Goal: Information Seeking & Learning: Get advice/opinions

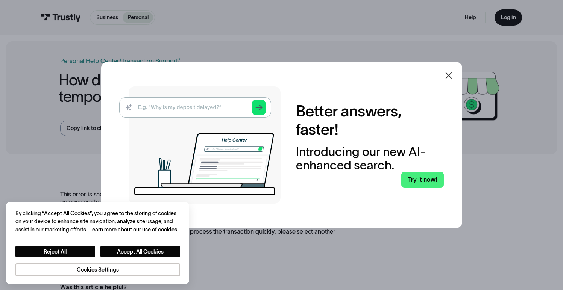
click at [453, 74] on icon at bounding box center [448, 75] width 9 height 9
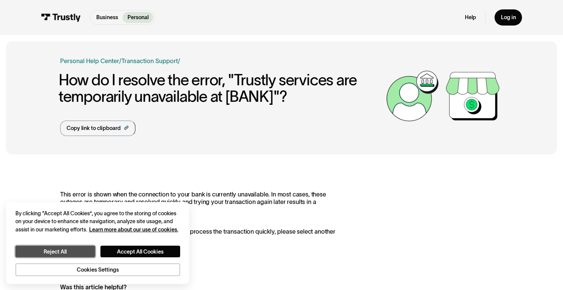
click at [82, 253] on button "Reject All" at bounding box center [55, 251] width 80 height 11
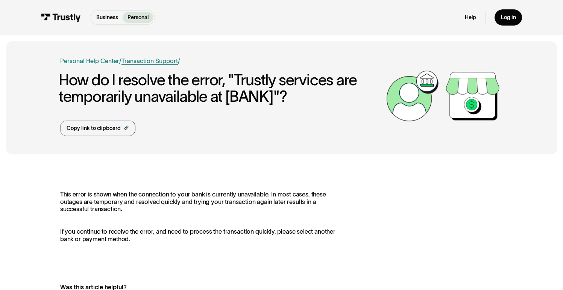
click at [142, 61] on link "Transaction Support" at bounding box center [150, 61] width 56 height 7
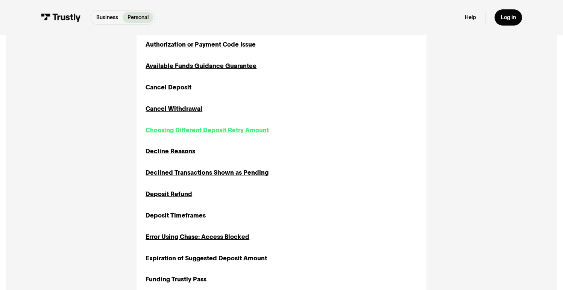
scroll to position [334, 0]
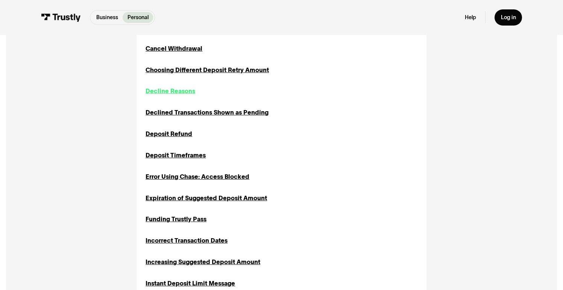
click at [174, 92] on div "Decline Reasons" at bounding box center [171, 91] width 50 height 9
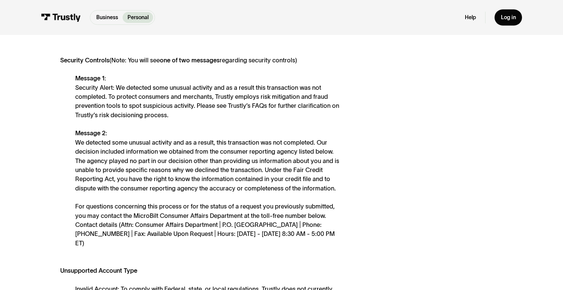
scroll to position [481, 0]
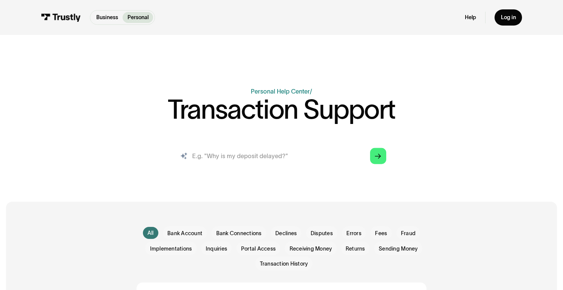
click at [230, 147] on input "search" at bounding box center [282, 156] width 222 height 24
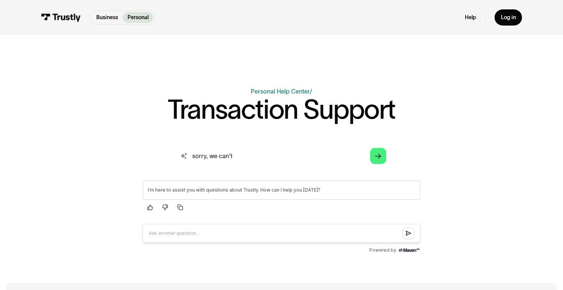
drag, startPoint x: 209, startPoint y: 159, endPoint x: 167, endPoint y: 159, distance: 42.5
click at [167, 159] on div "AI-powered search ( 1 / 4 ) Type your question and our smart search will find y…" at bounding box center [281, 200] width 443 height 112
click at [229, 154] on input "we can't" at bounding box center [282, 156] width 222 height 24
type input "we can't provide"
click at [275, 159] on input "we can't provide" at bounding box center [282, 156] width 222 height 24
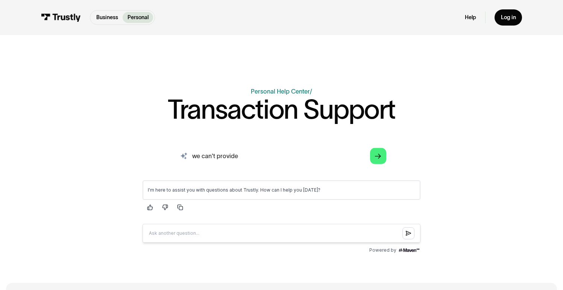
click at [275, 159] on input "we can't provide" at bounding box center [282, 156] width 222 height 24
click at [273, 90] on link "Personal Help Center" at bounding box center [280, 91] width 59 height 7
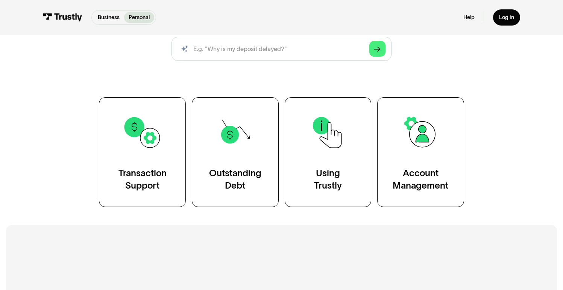
scroll to position [120, 0]
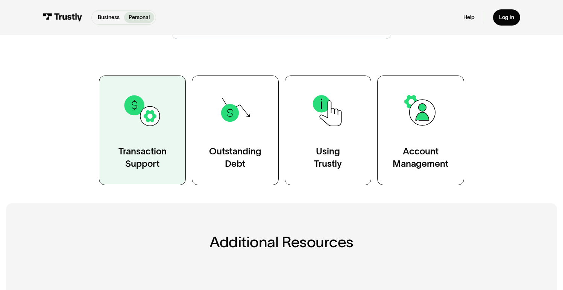
click at [150, 169] on div "Transaction Support" at bounding box center [142, 158] width 48 height 24
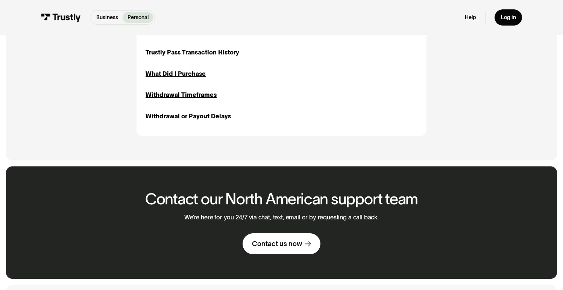
scroll to position [967, 0]
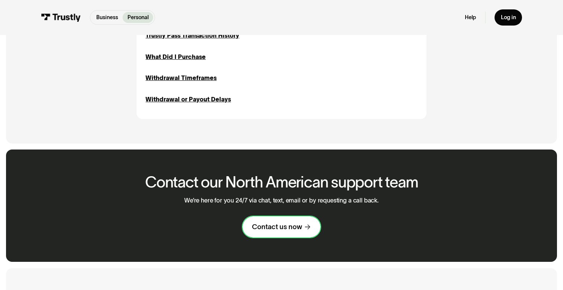
click at [276, 232] on div "Contact us now" at bounding box center [277, 227] width 50 height 9
